Goal: Check status: Check status

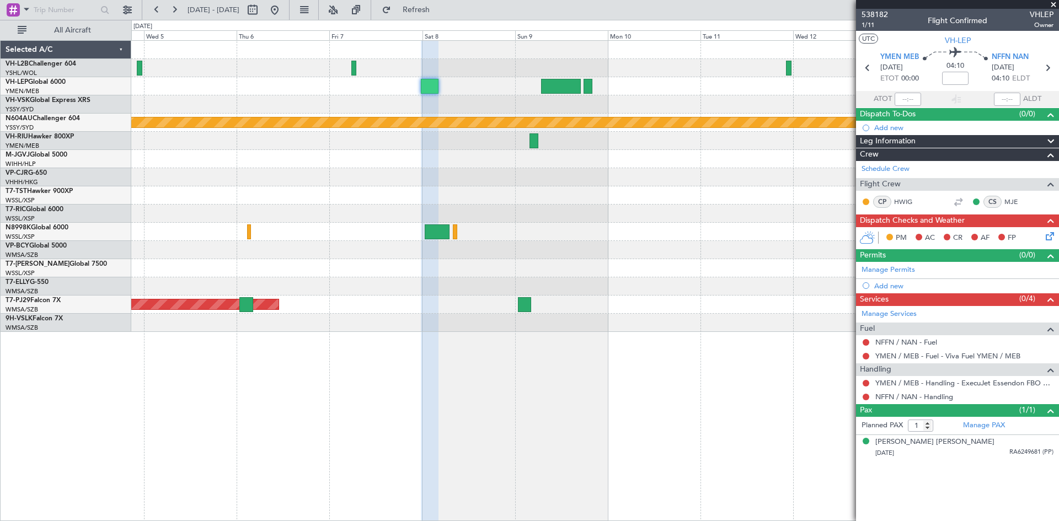
click at [41, 61] on link "VH-L2B Challenger 604" at bounding box center [41, 64] width 71 height 7
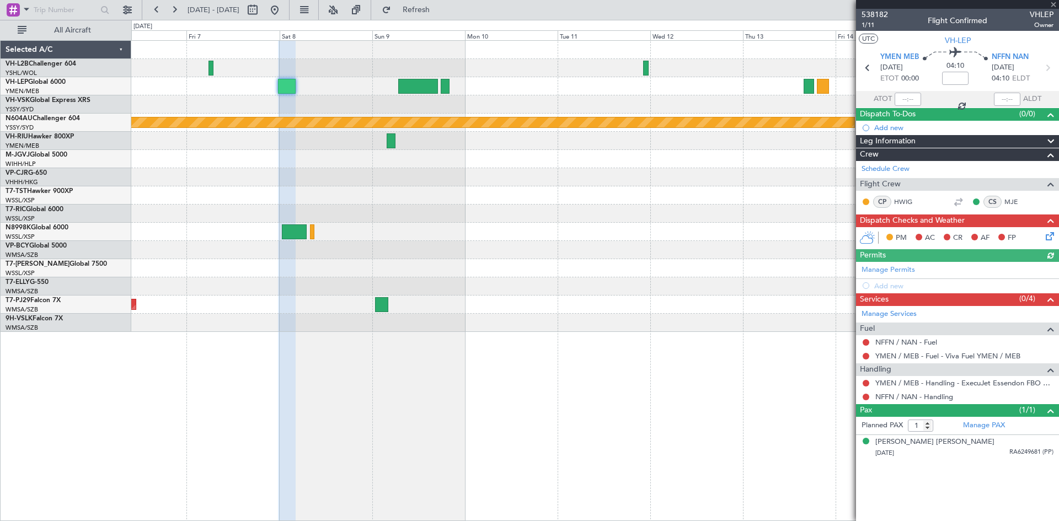
click at [483, 249] on div at bounding box center [594, 250] width 927 height 18
click at [530, 225] on div "Planned Maint Sydney ([PERSON_NAME] Intl) Planned Maint [GEOGRAPHIC_DATA] (Sult…" at bounding box center [594, 186] width 927 height 291
click at [882, 14] on span "538182" at bounding box center [874, 15] width 26 height 12
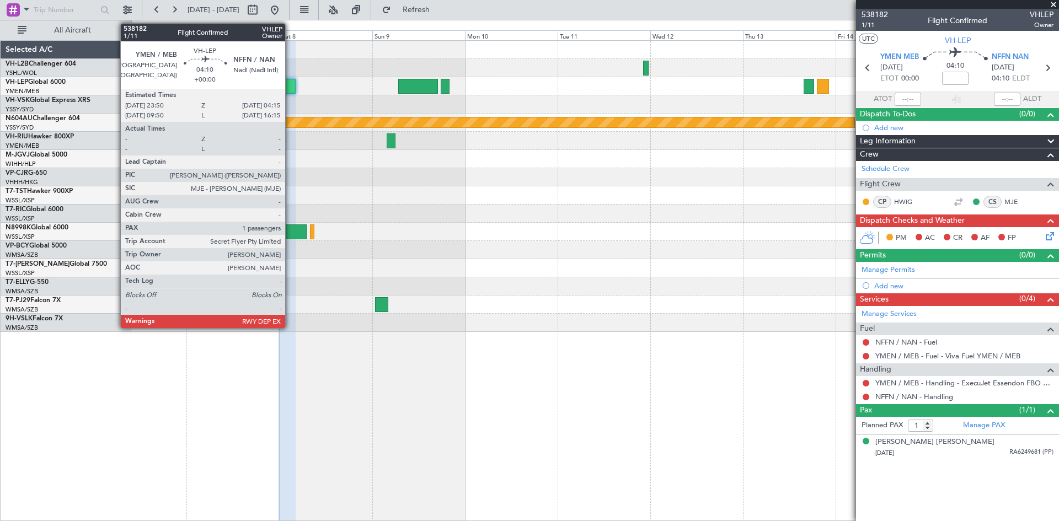
click at [290, 91] on div at bounding box center [286, 86] width 17 height 15
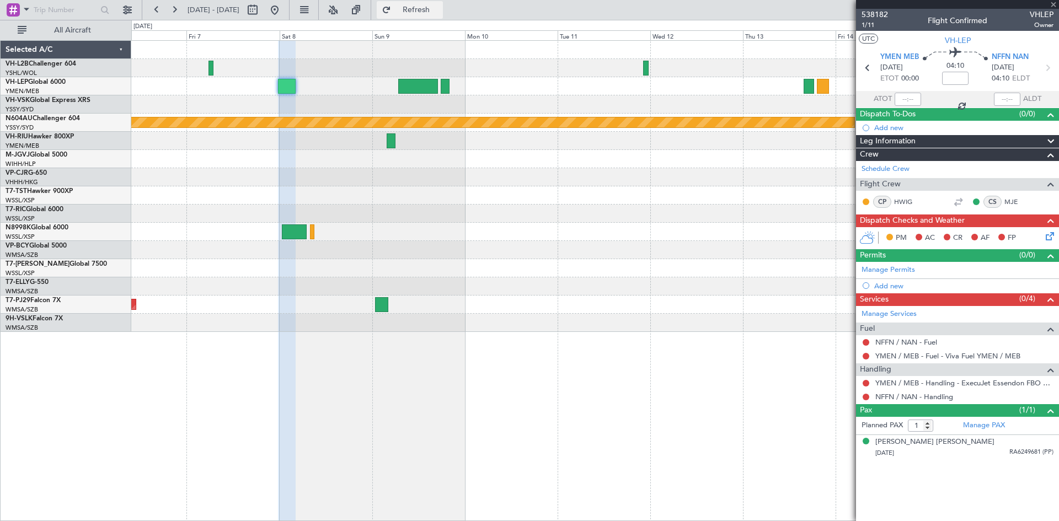
click at [439, 13] on span "Refresh" at bounding box center [416, 10] width 46 height 8
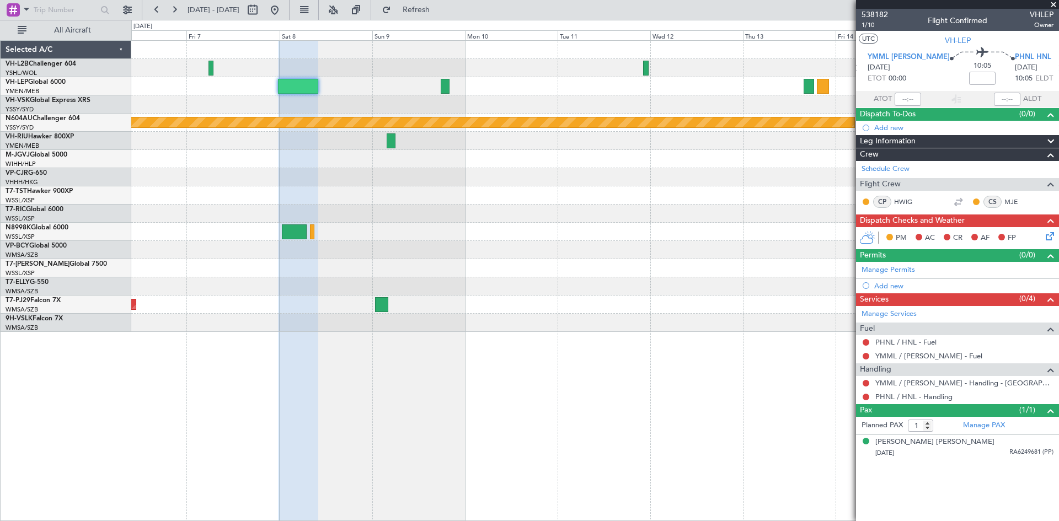
click at [969, 76] on mat-tooltip-component "Flight Time" at bounding box center [955, 86] width 51 height 29
click at [958, 76] on mat-tooltip-component "Flight Time" at bounding box center [955, 86] width 51 height 29
click at [958, 80] on div "Flight Time" at bounding box center [954, 86] width 35 height 14
click at [969, 76] on input at bounding box center [982, 78] width 26 height 13
type input "-00:15"
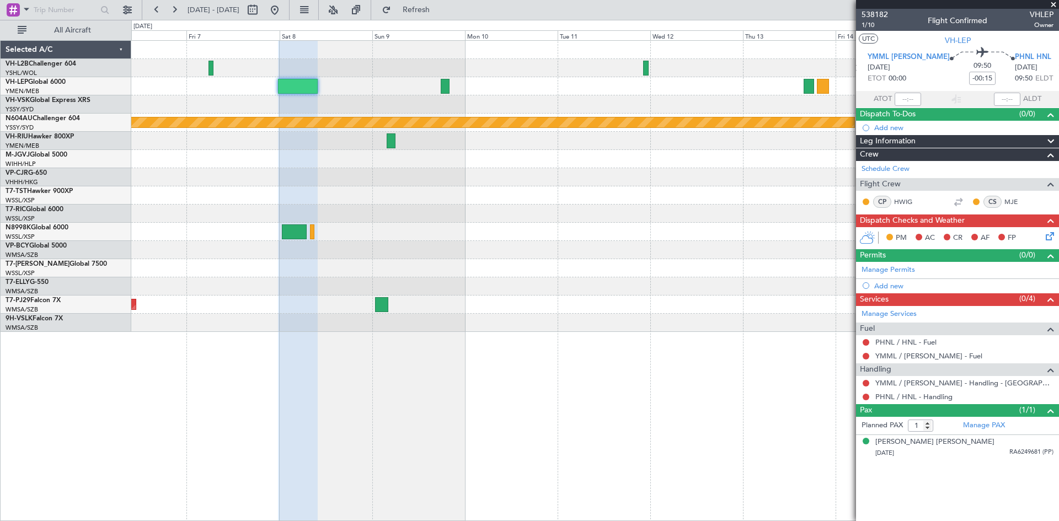
click at [949, 87] on div "09:50 -00:15" at bounding box center [981, 67] width 65 height 41
click at [870, 25] on span "1/10" at bounding box center [874, 24] width 26 height 9
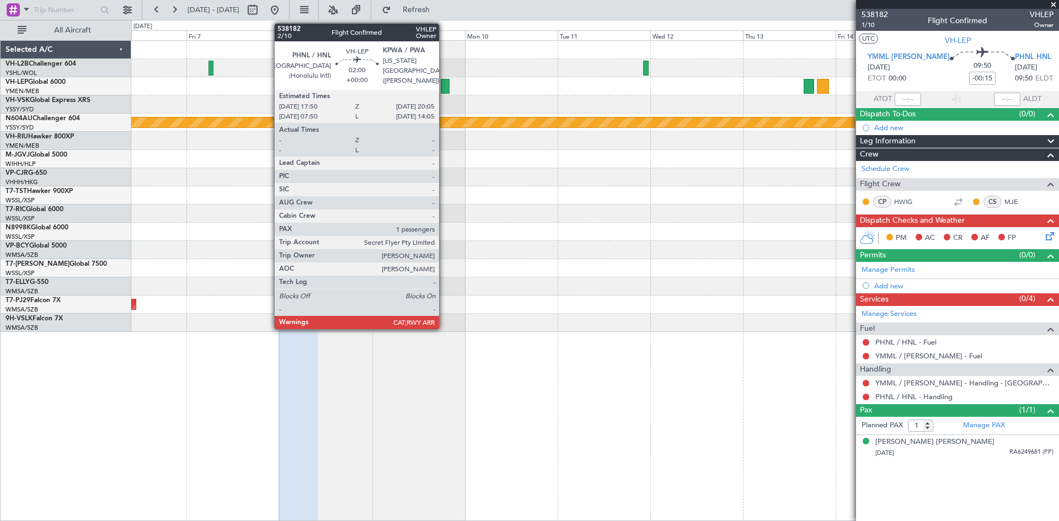
click at [444, 82] on div at bounding box center [445, 86] width 9 height 15
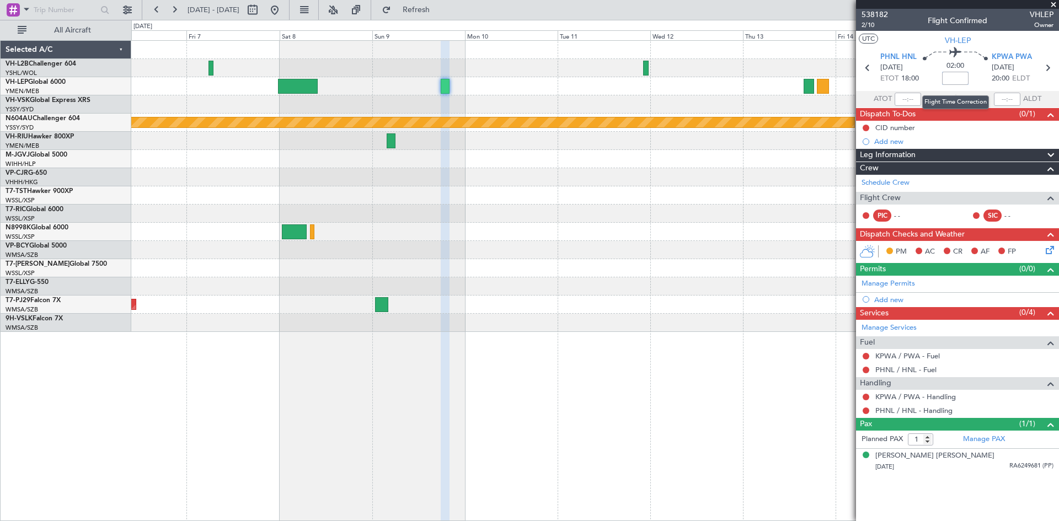
click at [955, 82] on input at bounding box center [955, 78] width 26 height 13
click at [956, 74] on input at bounding box center [955, 78] width 26 height 13
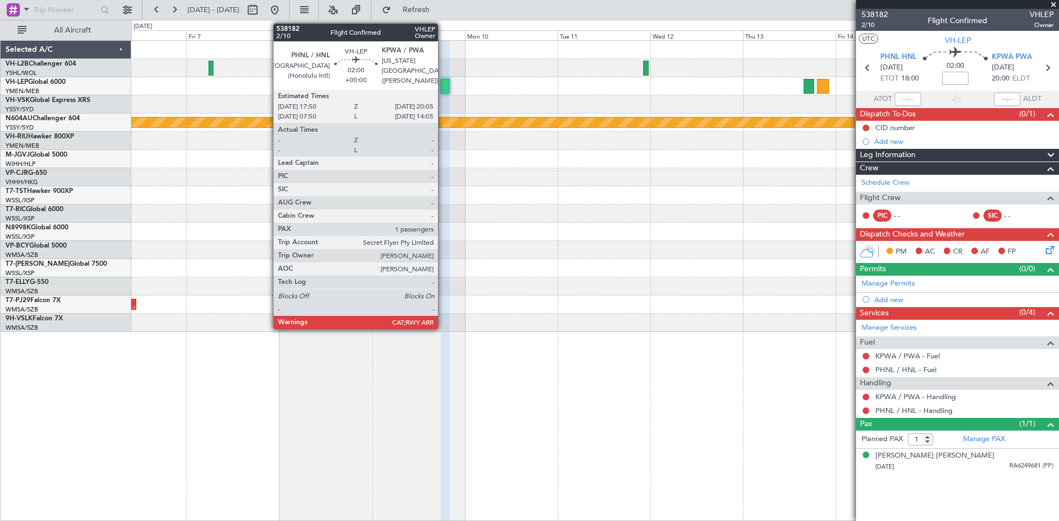
click at [443, 88] on div at bounding box center [445, 86] width 9 height 15
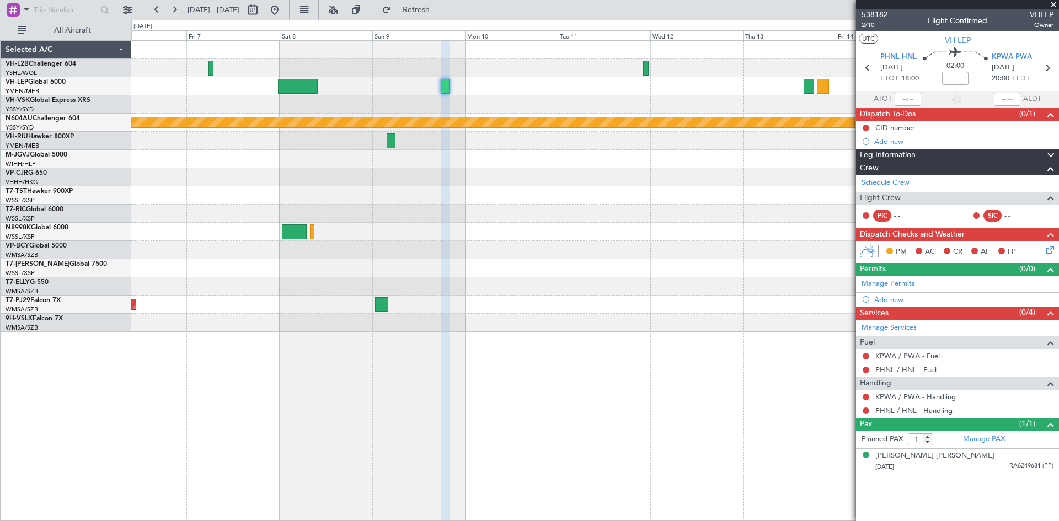
click at [866, 26] on span "2/10" at bounding box center [874, 24] width 26 height 9
click at [428, 9] on button "Refresh" at bounding box center [410, 10] width 66 height 18
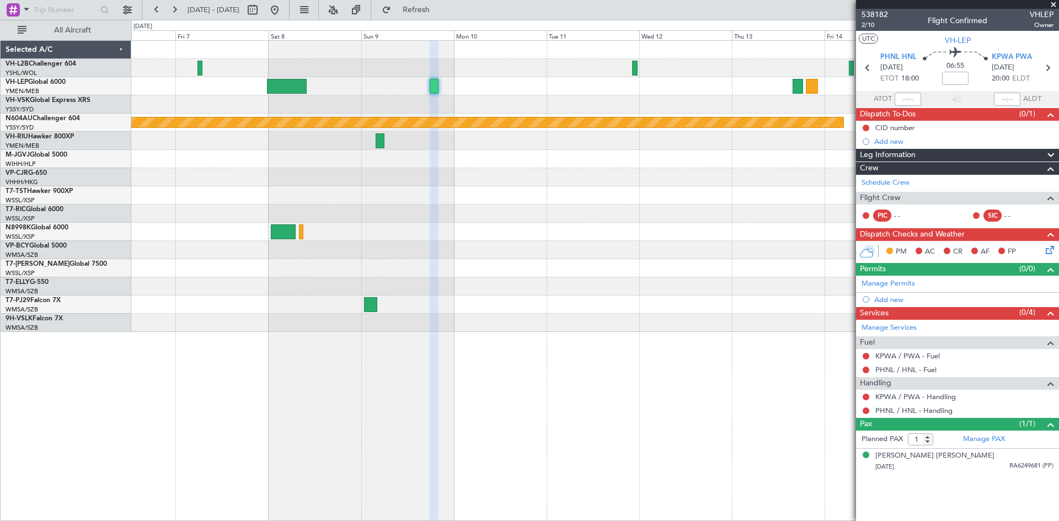
click at [515, 263] on div at bounding box center [594, 268] width 927 height 18
click at [722, 272] on div at bounding box center [594, 268] width 927 height 18
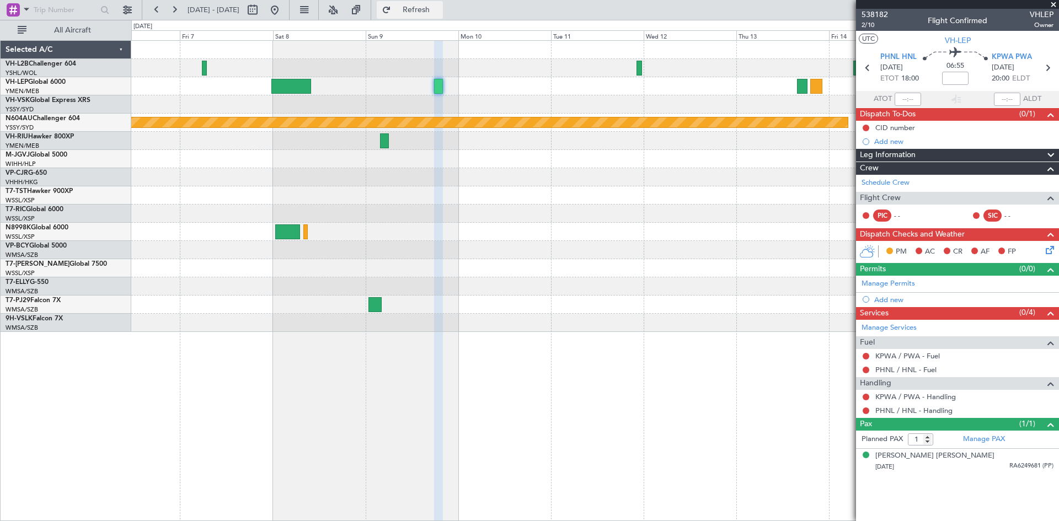
click at [438, 14] on button "Refresh" at bounding box center [410, 10] width 66 height 18
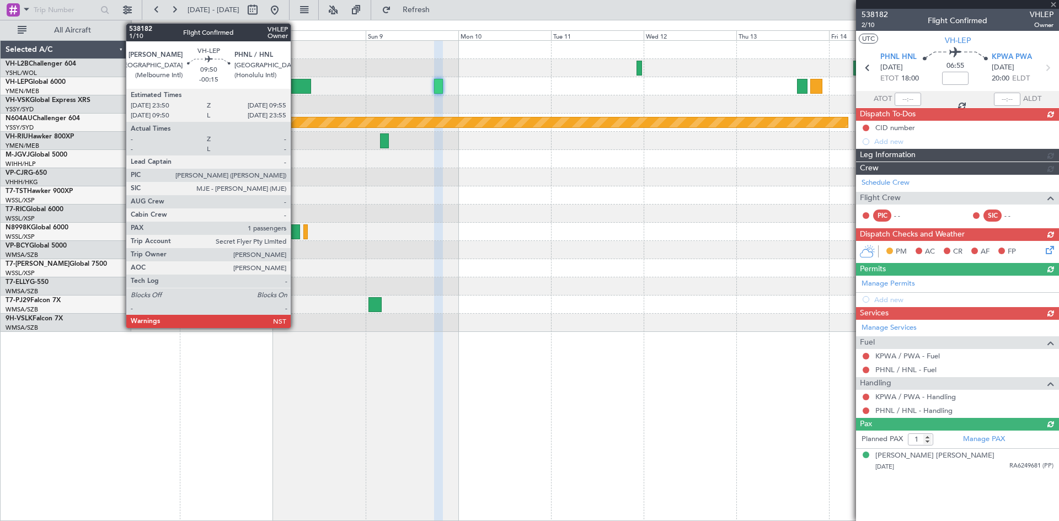
click at [291, 89] on div at bounding box center [290, 86] width 39 height 15
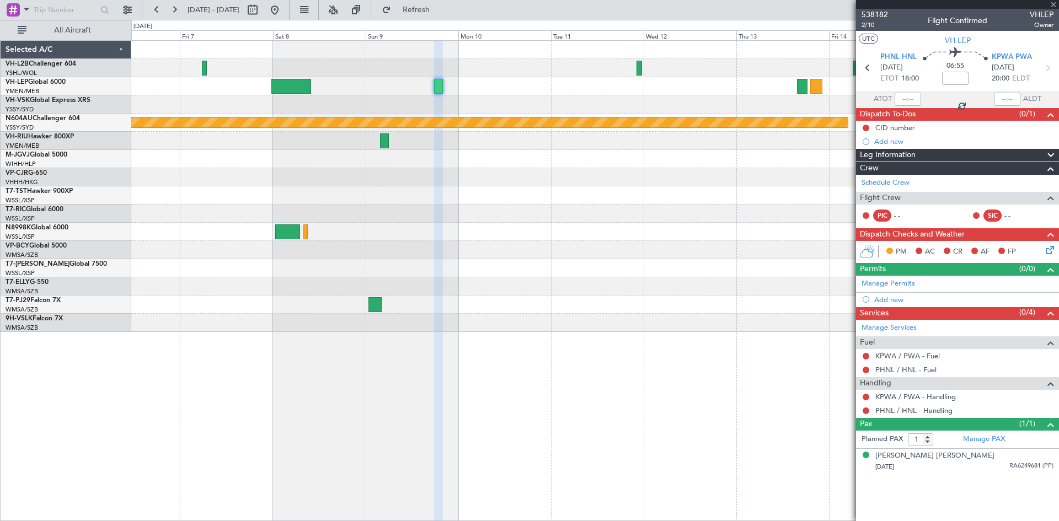
type input "-00:15"
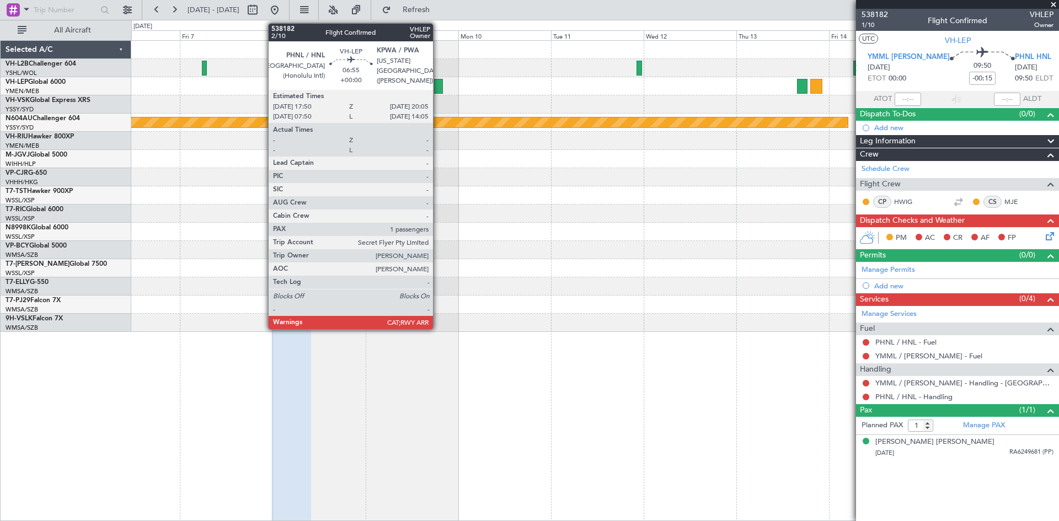
click at [438, 90] on div at bounding box center [438, 86] width 9 height 15
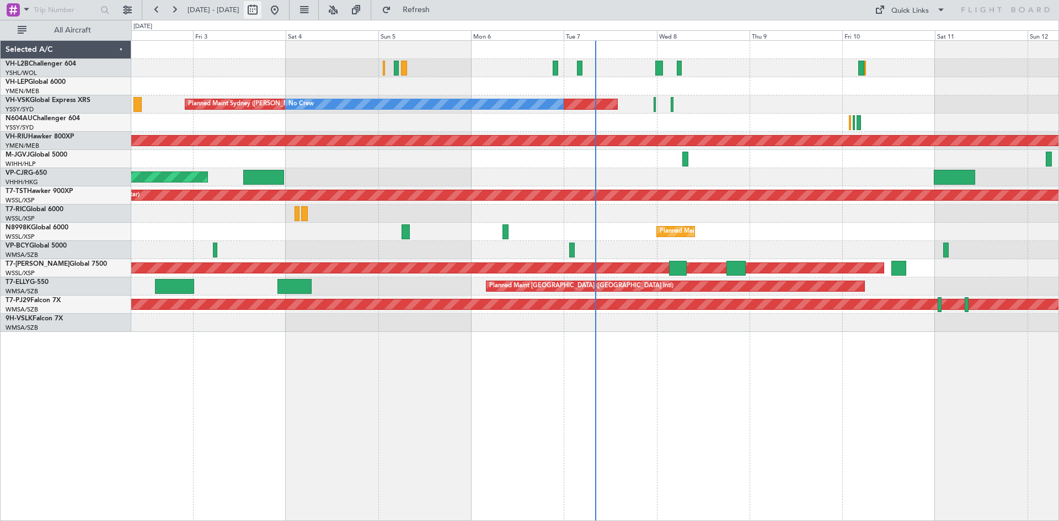
click at [261, 12] on button at bounding box center [253, 10] width 18 height 18
select select "10"
select select "2025"
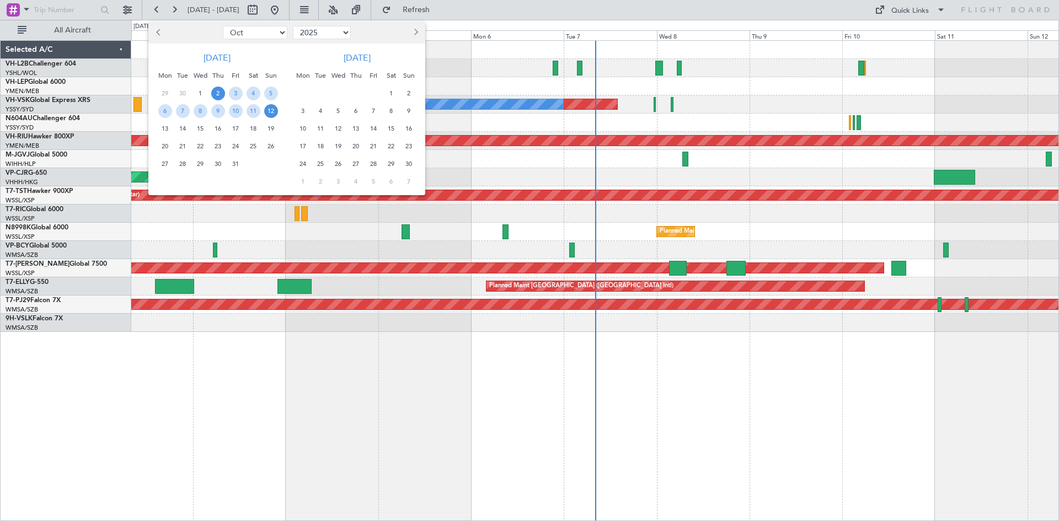
click at [391, 112] on span "8" at bounding box center [391, 111] width 14 height 14
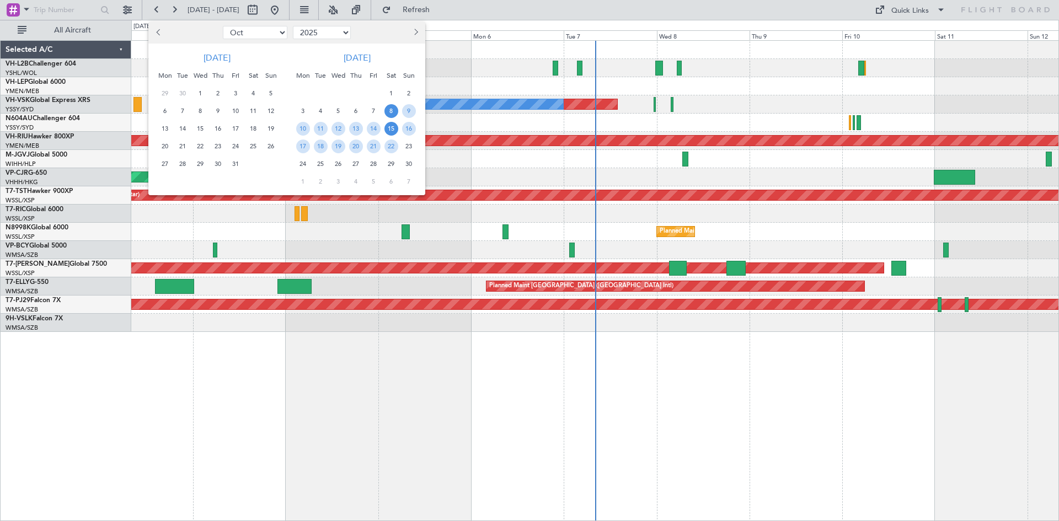
click at [395, 131] on span "15" at bounding box center [391, 129] width 14 height 14
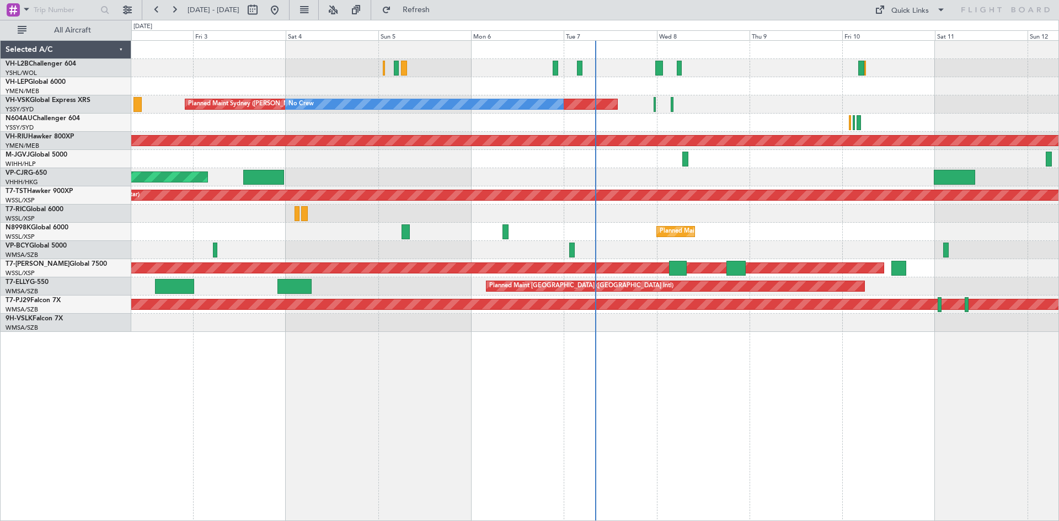
select select "11"
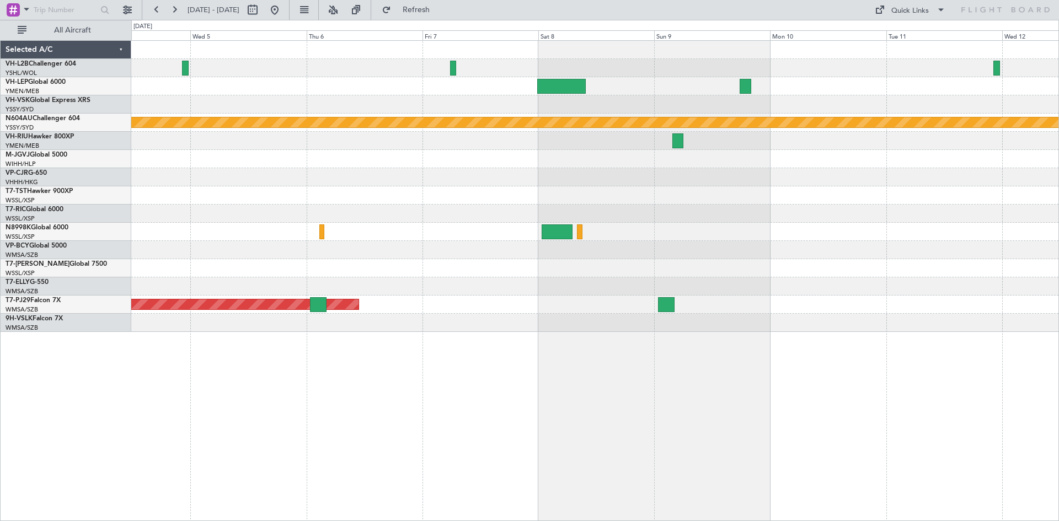
click at [723, 186] on div "Planned Maint Sydney ([PERSON_NAME] Intl) Planned Maint [GEOGRAPHIC_DATA] (Sult…" at bounding box center [594, 186] width 927 height 291
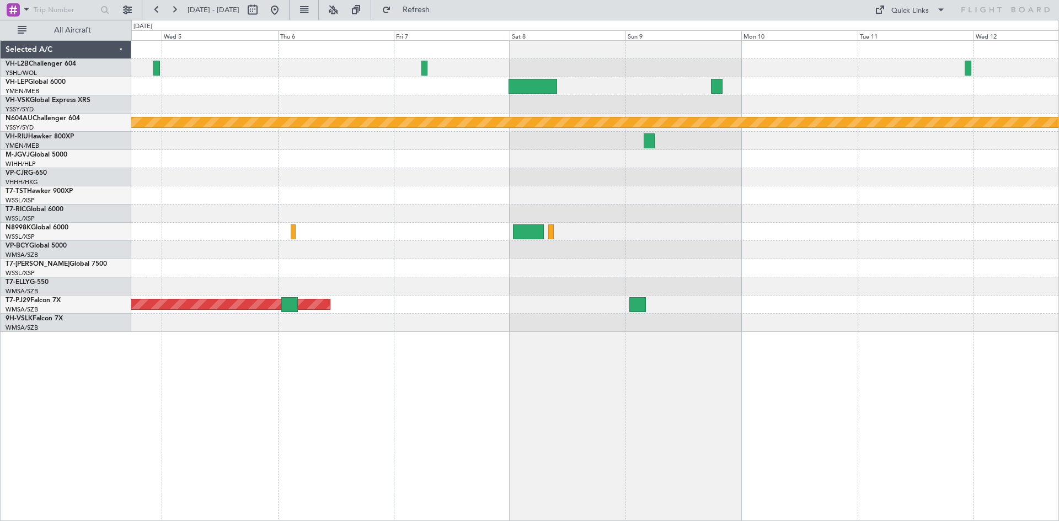
click at [490, 195] on div at bounding box center [594, 195] width 927 height 18
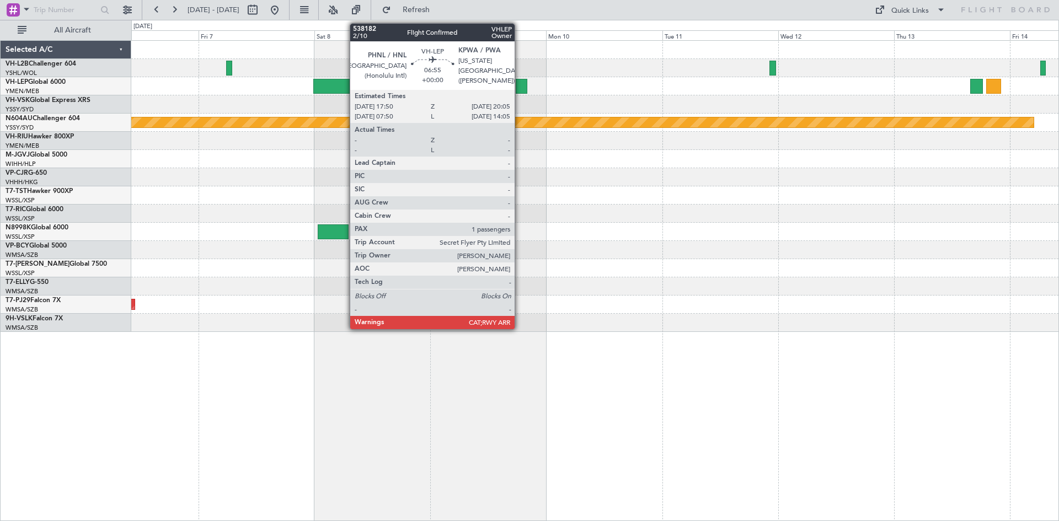
click at [519, 85] on div at bounding box center [520, 86] width 11 height 15
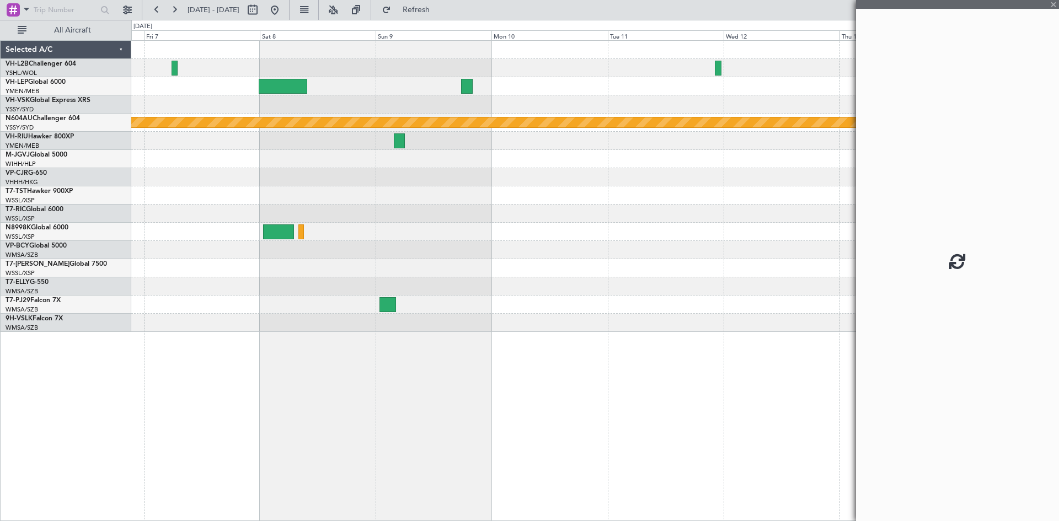
click at [525, 230] on div "Planned Maint Sydney ([PERSON_NAME] Intl) Planned Maint [GEOGRAPHIC_DATA] (Sult…" at bounding box center [594, 186] width 927 height 291
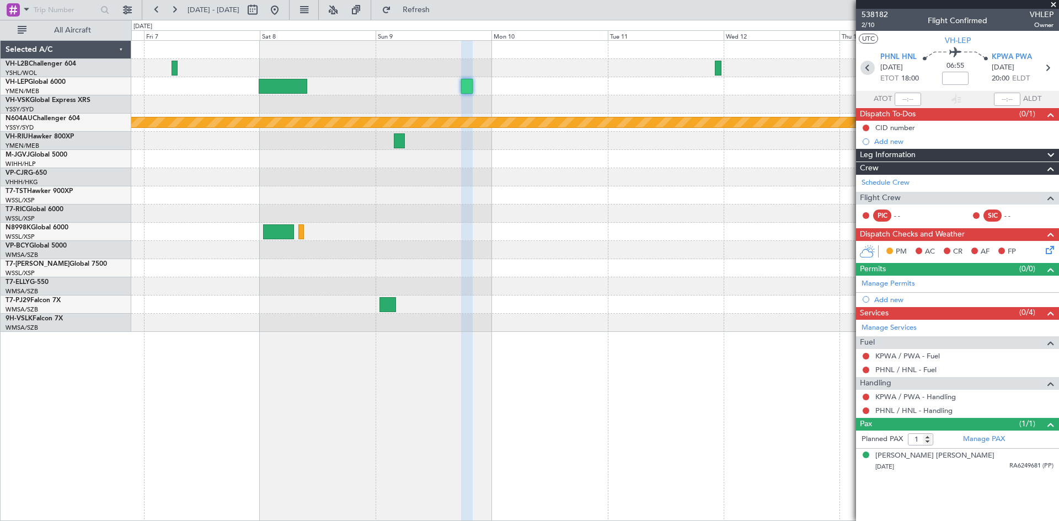
click at [868, 69] on icon at bounding box center [867, 68] width 14 height 14
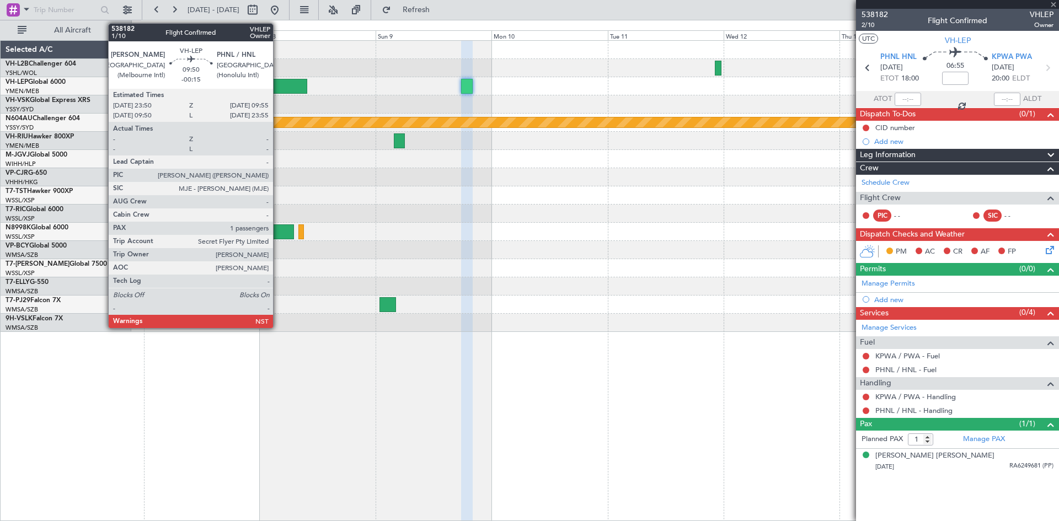
click at [278, 88] on div at bounding box center [283, 86] width 49 height 15
type input "-00:15"
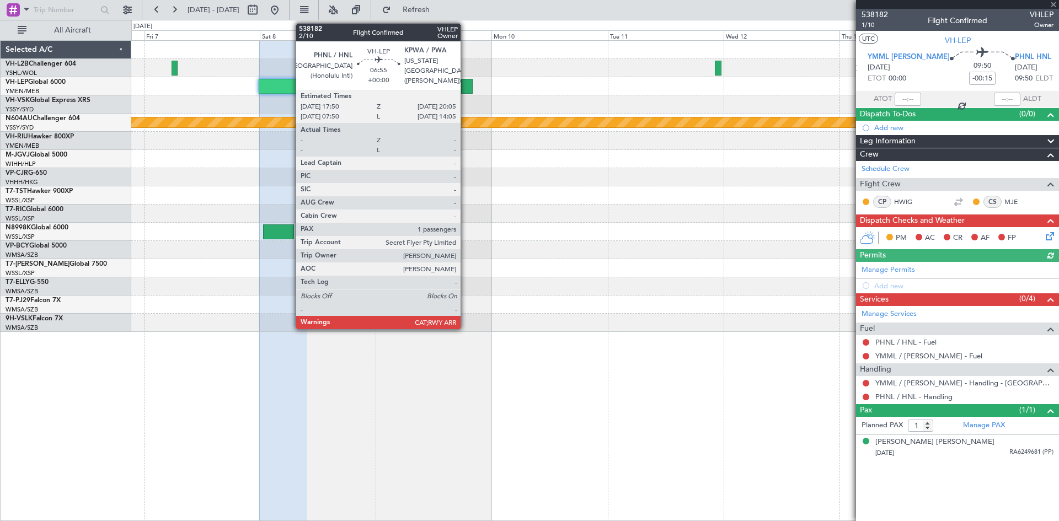
click at [465, 83] on div at bounding box center [466, 86] width 11 height 15
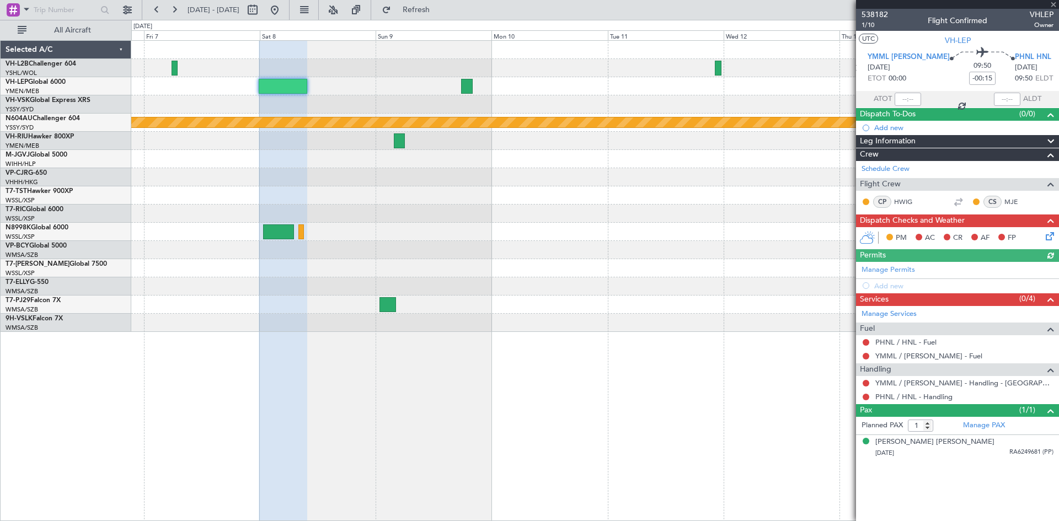
click at [465, 85] on div at bounding box center [466, 86] width 11 height 15
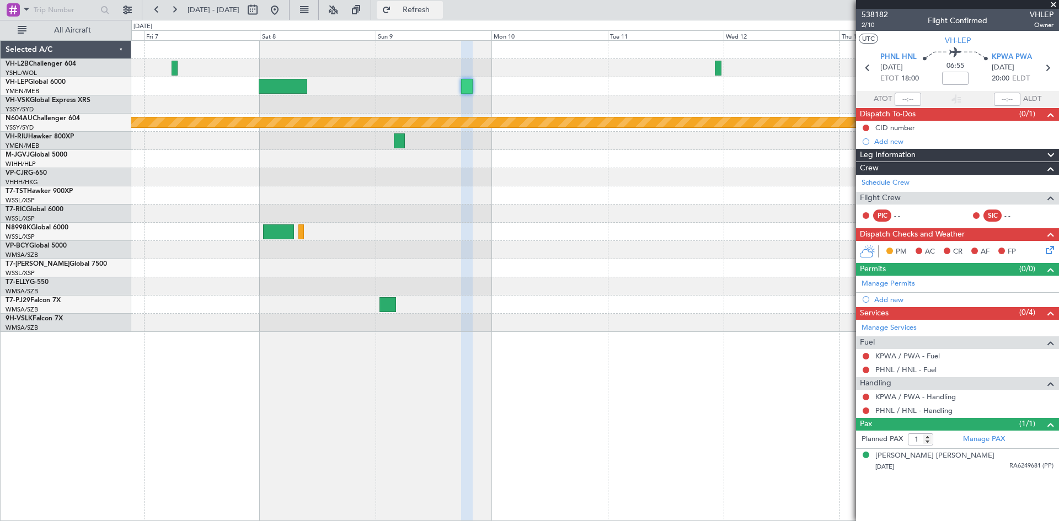
click at [431, 1] on button "Refresh" at bounding box center [410, 10] width 66 height 18
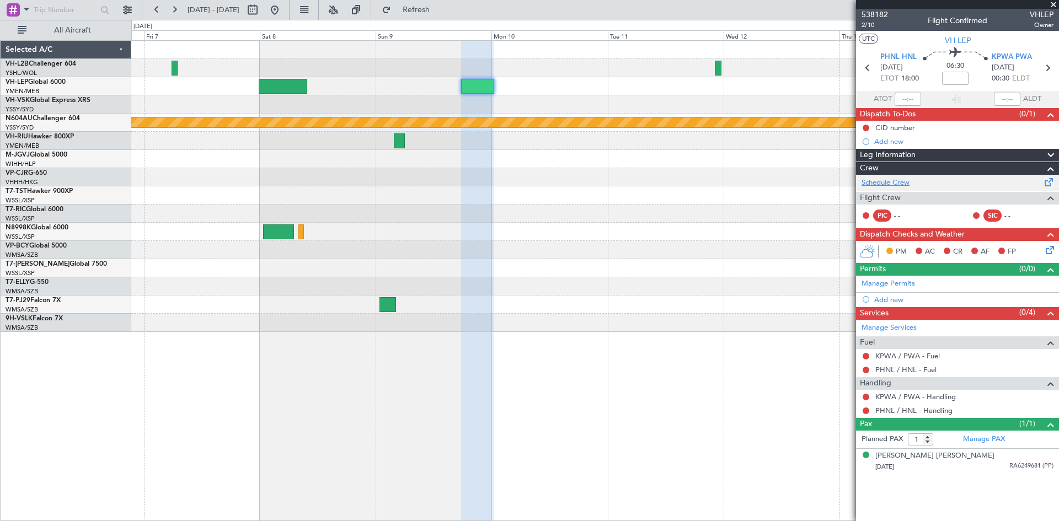
click at [893, 179] on link "Schedule Crew" at bounding box center [885, 183] width 48 height 11
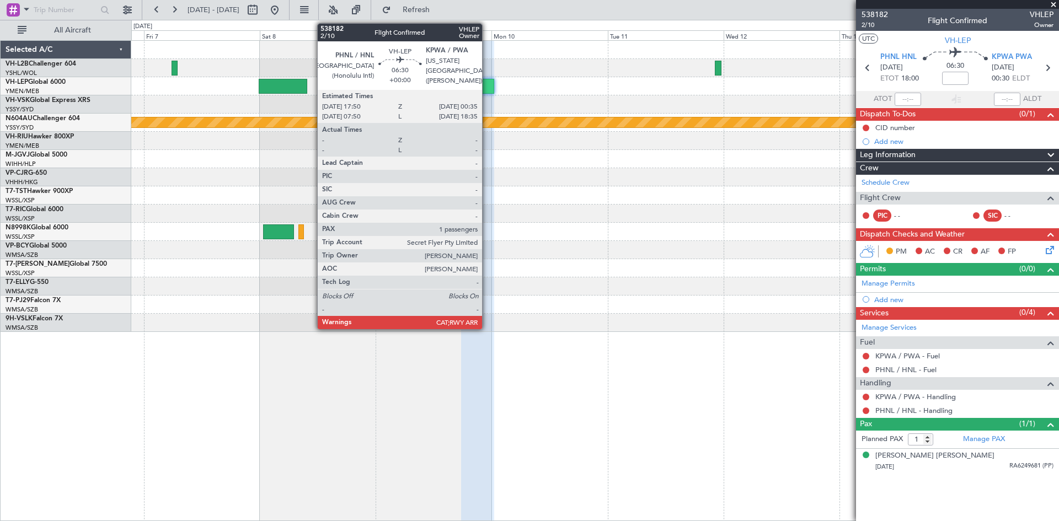
click at [487, 88] on div at bounding box center [477, 86] width 33 height 15
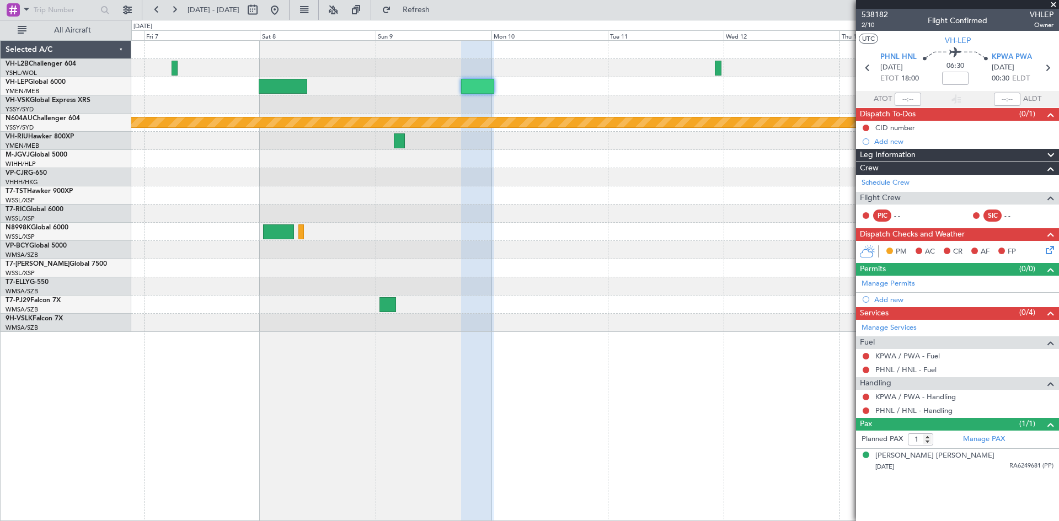
click at [615, 262] on div at bounding box center [594, 268] width 927 height 18
click at [439, 8] on span "Refresh" at bounding box center [416, 10] width 46 height 8
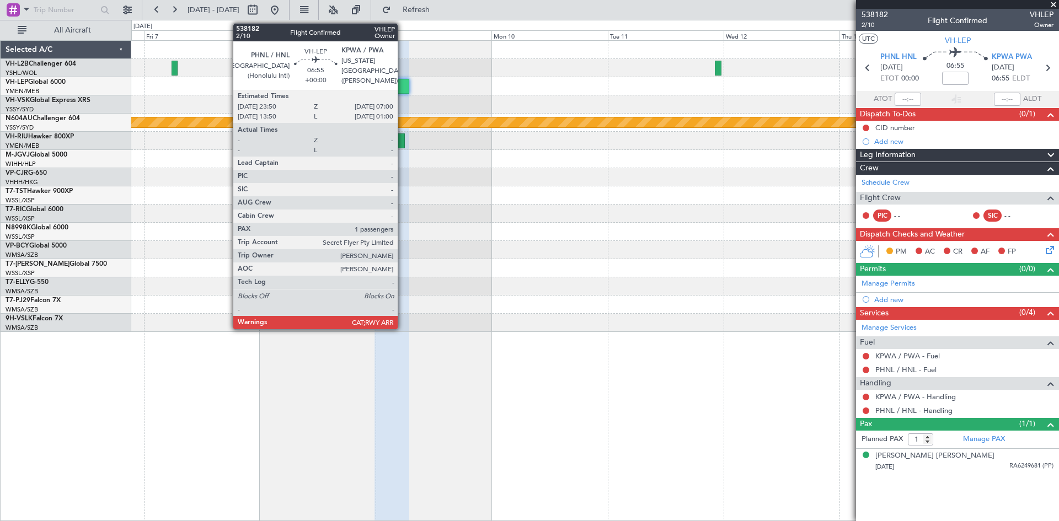
click at [402, 88] on div at bounding box center [391, 86] width 35 height 15
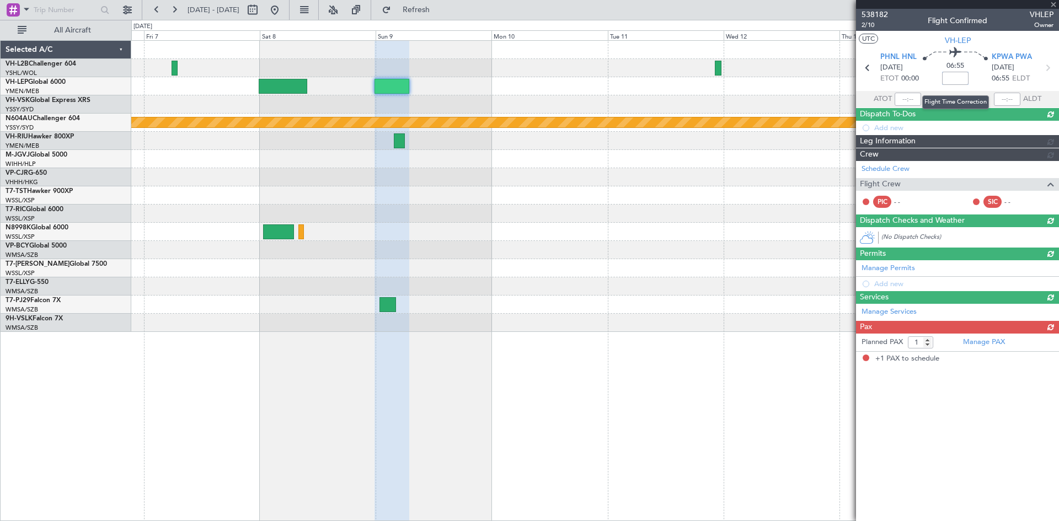
click at [957, 78] on input at bounding box center [955, 78] width 26 height 13
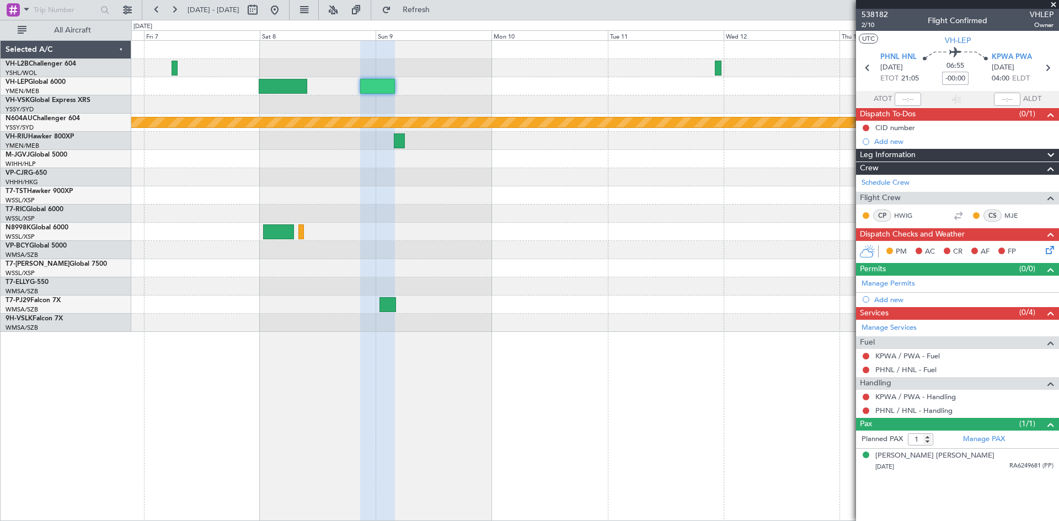
click at [957, 76] on input "-00:00" at bounding box center [955, 78] width 26 height 13
type input "-00:25"
